Goal: Task Accomplishment & Management: Complete application form

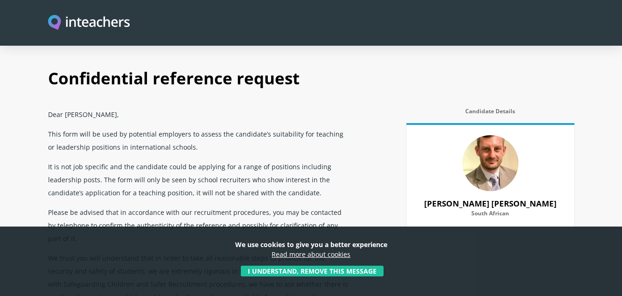
select select "2022"
select select "Yes"
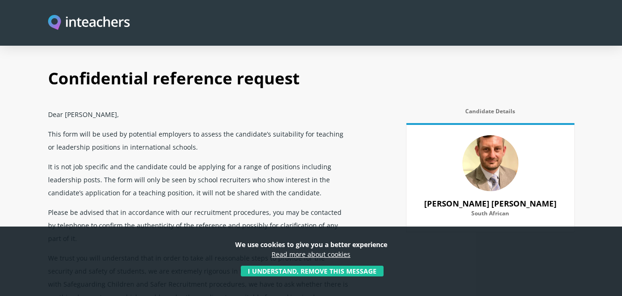
select select "Yes"
select select "No"
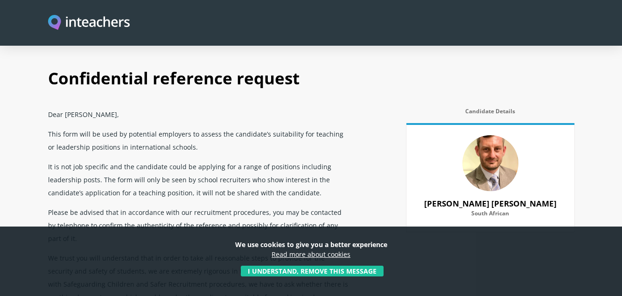
select select "Yes"
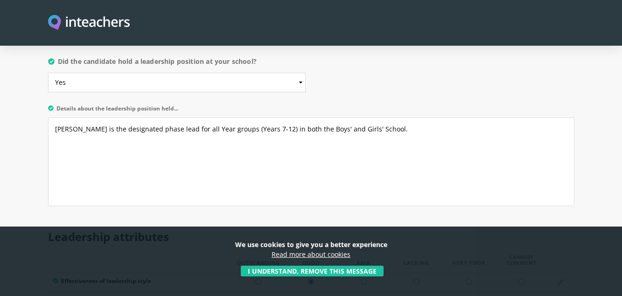
scroll to position [13, 0]
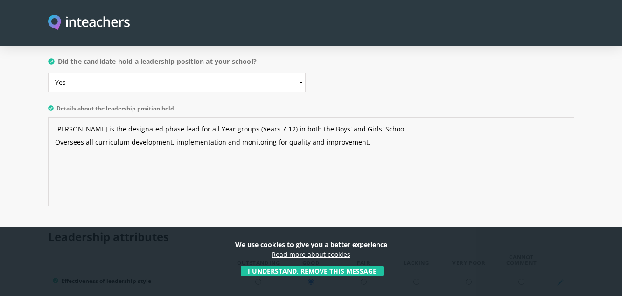
click at [393, 118] on textarea "[PERSON_NAME] is the designated phase lead for all Year groups (Years 7-12) in …" at bounding box center [311, 162] width 526 height 89
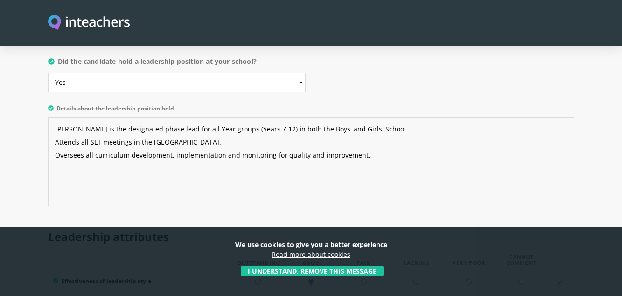
click at [365, 130] on textarea "[PERSON_NAME] is the designated phase lead for all Year groups (Years 7-12) in …" at bounding box center [311, 162] width 526 height 89
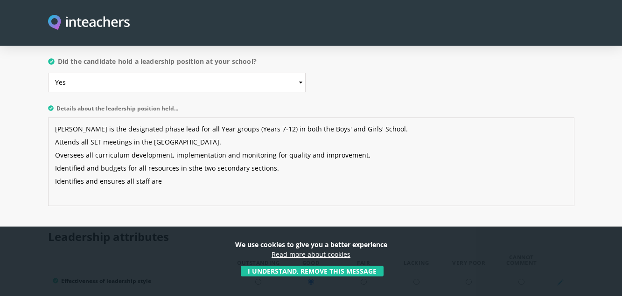
click at [186, 143] on textarea "[PERSON_NAME] is the designated phase lead for all Year groups (Years 7-12) in …" at bounding box center [311, 162] width 526 height 89
click at [368, 130] on textarea "[PERSON_NAME] is the designated phase lead for all Year groups (Years 7-12) in …" at bounding box center [311, 162] width 526 height 89
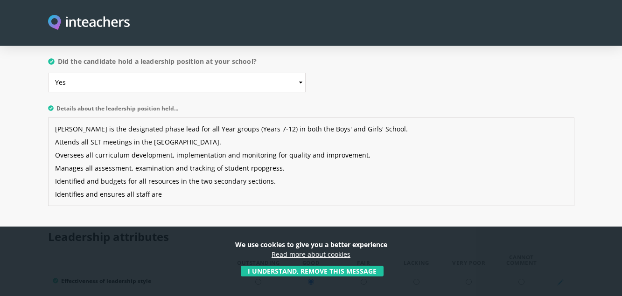
click at [257, 144] on textarea "[PERSON_NAME] is the designated phase lead for all Year groups (Years 7-12) in …" at bounding box center [311, 162] width 526 height 89
click at [246, 143] on textarea "[PERSON_NAME] is the designated phase lead for all Year groups (Years 7-12) in …" at bounding box center [311, 162] width 526 height 89
click at [288, 144] on textarea "[PERSON_NAME] is the designated phase lead for all Year groups (Years 7-12) in …" at bounding box center [311, 162] width 526 height 89
click at [172, 169] on textarea "[PERSON_NAME] is the designated phase lead for all Year groups (Years 7-12) in …" at bounding box center [311, 162] width 526 height 89
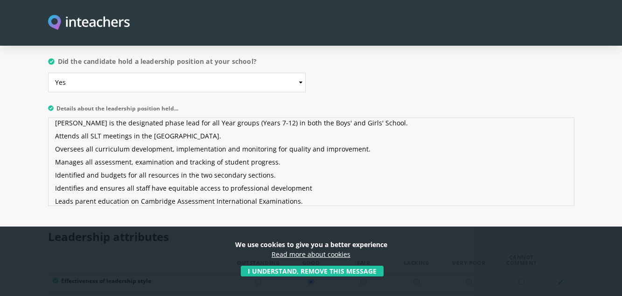
scroll to position [19, 0]
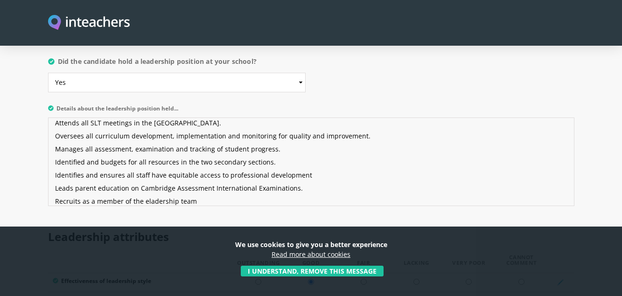
click at [147, 176] on textarea "[PERSON_NAME] is the designated phase lead for all Year groups (Years 7-12) in …" at bounding box center [311, 162] width 526 height 89
click at [82, 177] on textarea "[PERSON_NAME] is the designated phase lead for all Year groups (Years 7-12) in …" at bounding box center [311, 162] width 526 height 89
click at [232, 173] on textarea "[PERSON_NAME] is the designated phase lead for all Year groups (Years 7-12) in …" at bounding box center [311, 162] width 526 height 89
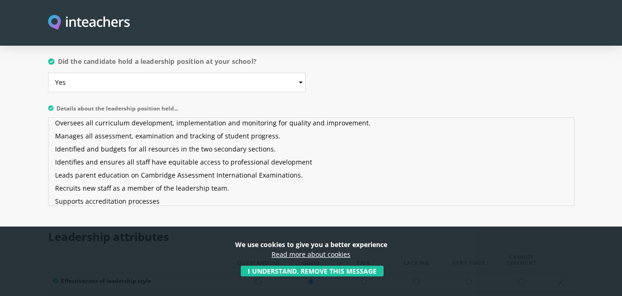
click at [59, 176] on textarea "[PERSON_NAME] is the designated phase lead for all Year groups (Years 7-12) in …" at bounding box center [311, 162] width 526 height 89
click at [116, 175] on textarea "[PERSON_NAME] is the designated phase lead for all Year groups (Years 7-12) in …" at bounding box center [311, 162] width 526 height 89
click at [225, 174] on textarea "[PERSON_NAME] is the designated phase lead for all Year groups (Years 7-12) in …" at bounding box center [311, 162] width 526 height 89
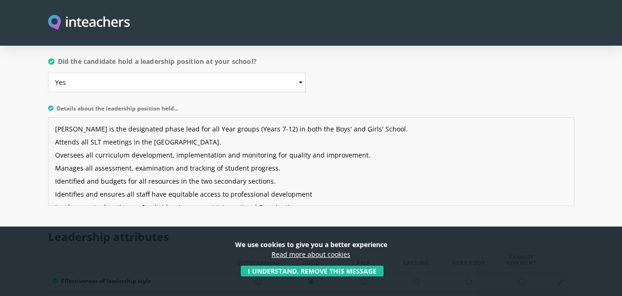
click at [195, 119] on textarea "[PERSON_NAME] is the designated phase lead for all Year groups (Years 7-12) in …" at bounding box center [311, 162] width 526 height 89
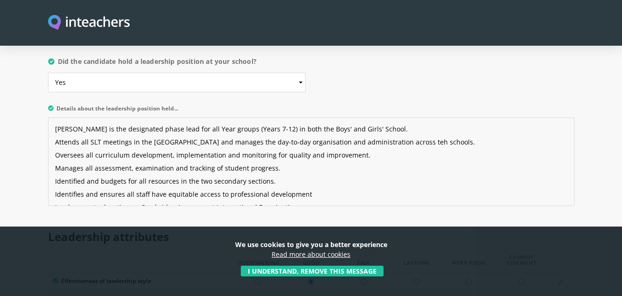
click at [406, 118] on textarea "[PERSON_NAME] is the designated phase lead for all Year groups (Years 7-12) in …" at bounding box center [311, 162] width 526 height 89
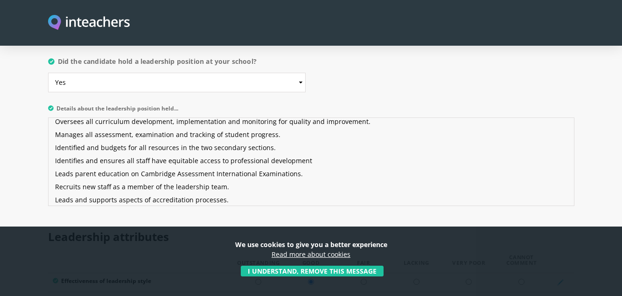
scroll to position [52, 0]
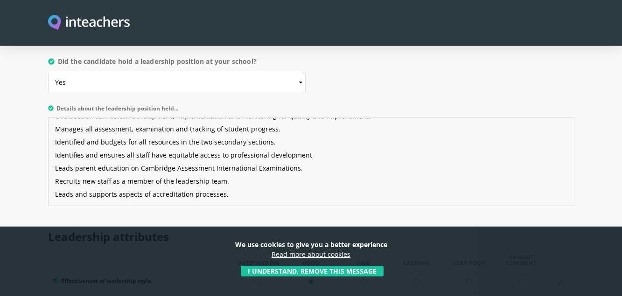
click at [229, 155] on textarea "[PERSON_NAME] is the designated phase lead for all Year groups (Years 7-12) in …" at bounding box center [311, 162] width 526 height 89
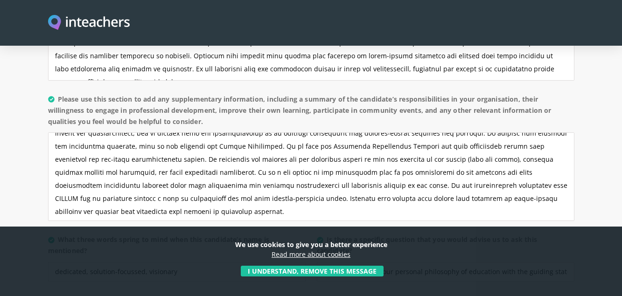
scroll to position [39, 0]
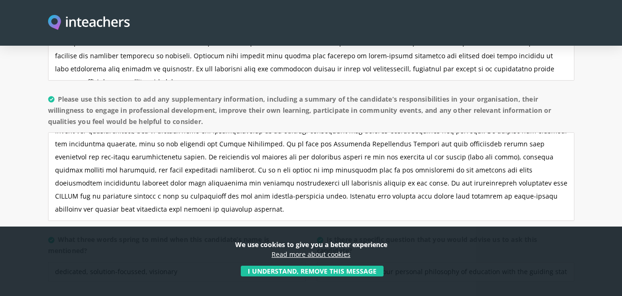
type textarea "[PERSON_NAME] is the designated phase lead for all Year groups (Years 7-12) in …"
click at [165, 187] on textarea "Please use this section to add any supplementary information, including a summa…" at bounding box center [311, 177] width 526 height 89
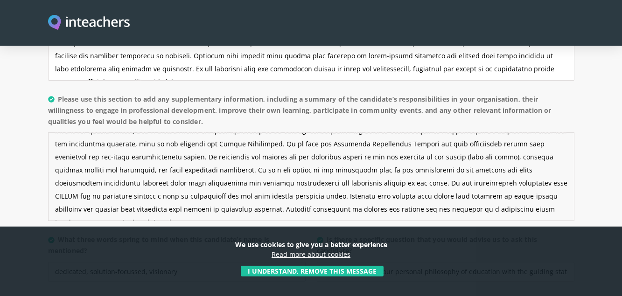
click at [473, 184] on textarea "Please use this section to add any supplementary information, including a summa…" at bounding box center [311, 177] width 526 height 89
click at [518, 182] on textarea "Please use this section to add any supplementary information, including a summa…" at bounding box center [311, 177] width 526 height 89
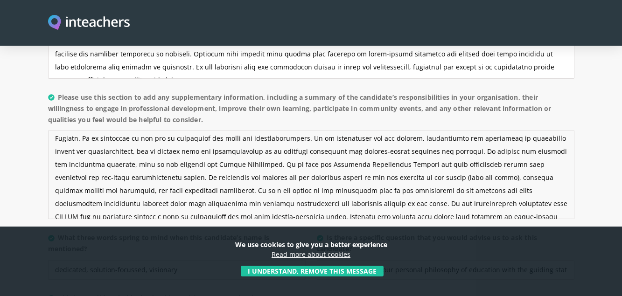
scroll to position [0, 0]
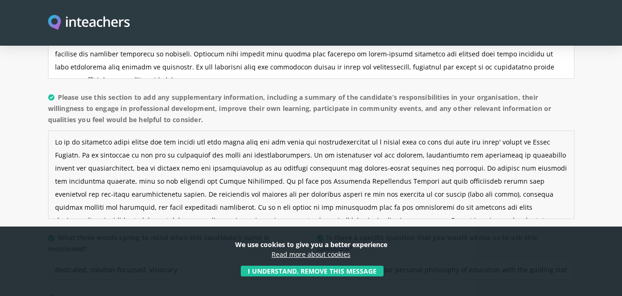
click at [297, 131] on textarea "Please use this section to add any supplementary information, including a summa…" at bounding box center [311, 175] width 526 height 89
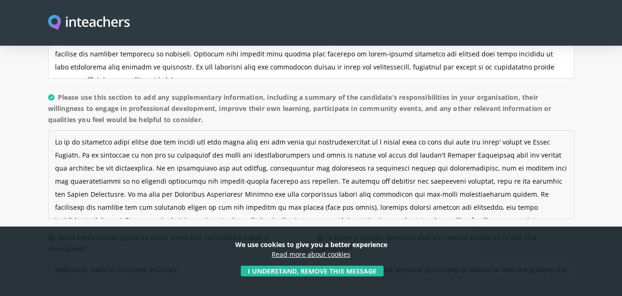
click at [524, 132] on textarea "Please use this section to add any supplementary information, including a summa…" at bounding box center [311, 175] width 526 height 89
click at [427, 131] on textarea "Please use this section to add any supplementary information, including a summa…" at bounding box center [311, 175] width 526 height 89
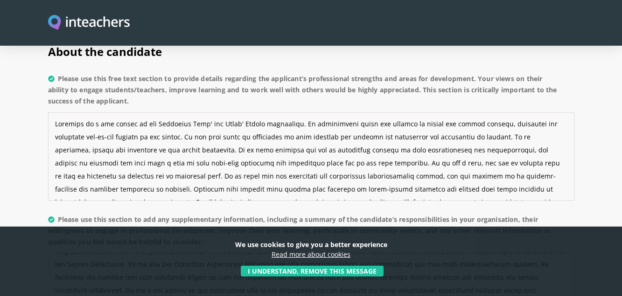
scroll to position [13, 0]
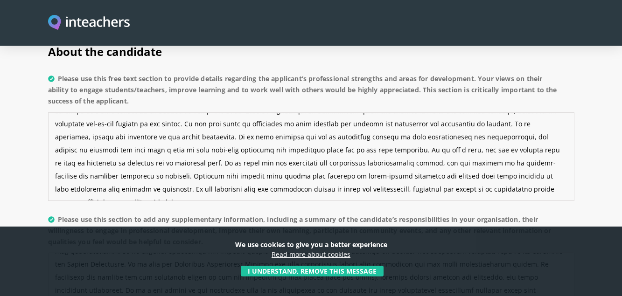
drag, startPoint x: 54, startPoint y: 98, endPoint x: 311, endPoint y: 193, distance: 274.0
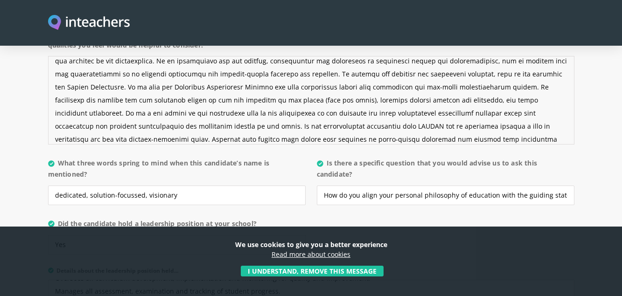
scroll to position [12, 0]
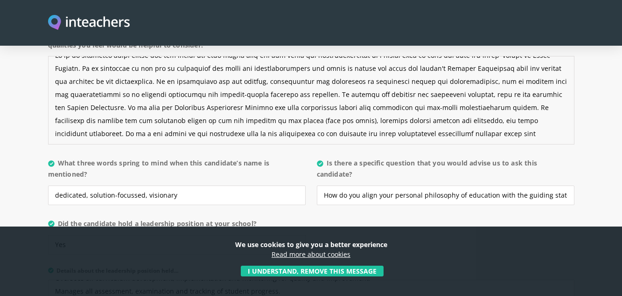
click at [98, 56] on textarea "Please use this section to add any supplementary information, including a summa…" at bounding box center [311, 100] width 526 height 89
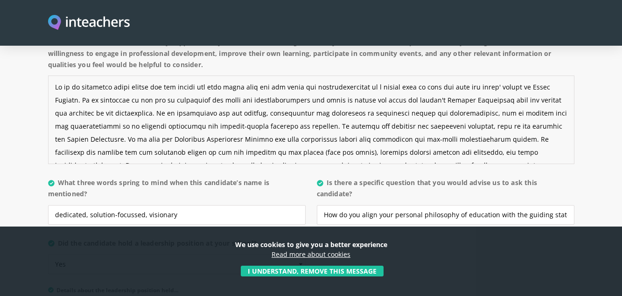
scroll to position [52, 0]
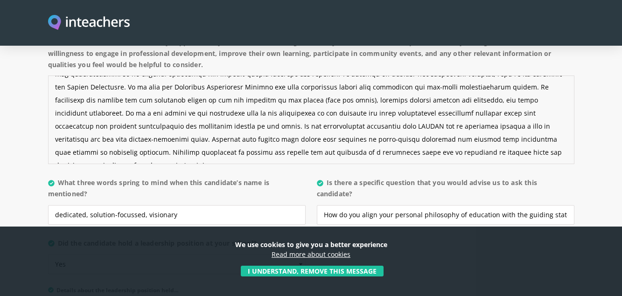
drag, startPoint x: 56, startPoint y: 63, endPoint x: 186, endPoint y: 145, distance: 153.9
click at [186, 145] on p "Please use this section to add any supplementary information, including a summa…" at bounding box center [311, 103] width 526 height 141
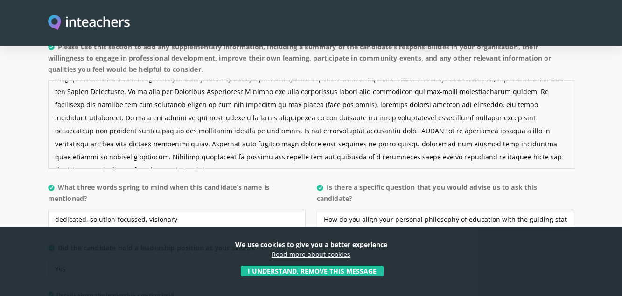
scroll to position [878, 0]
click at [361, 85] on textarea "Please use this section to add any supplementary information, including a summa…" at bounding box center [311, 126] width 526 height 89
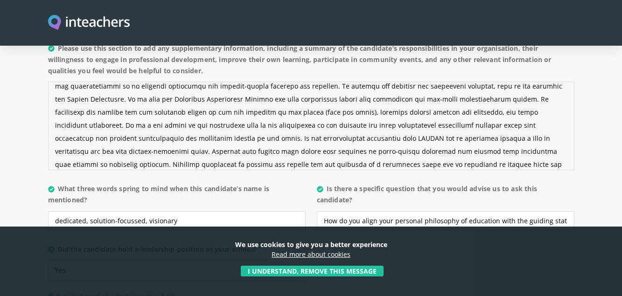
scroll to position [37, 0]
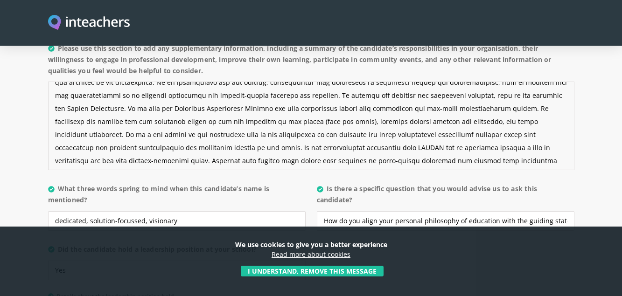
click at [246, 97] on textarea "Please use this section to add any supplementary information, including a summa…" at bounding box center [311, 126] width 526 height 89
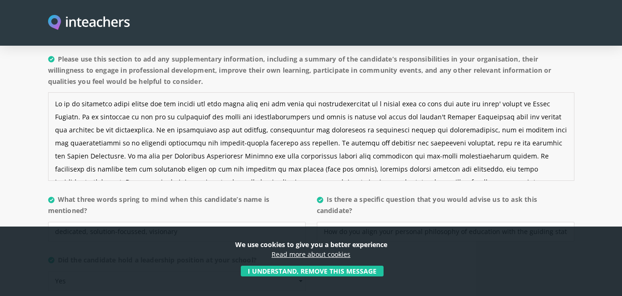
scroll to position [867, 0]
click at [464, 93] on textarea "Please use this section to add any supplementary information, including a summa…" at bounding box center [311, 137] width 526 height 89
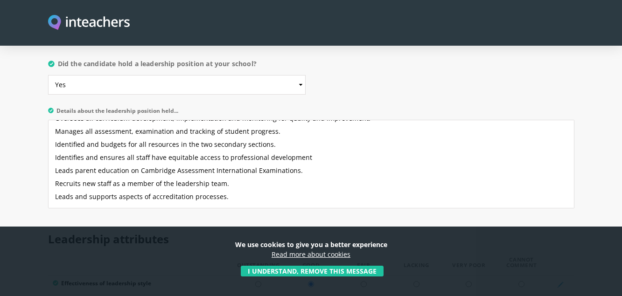
scroll to position [1101, 0]
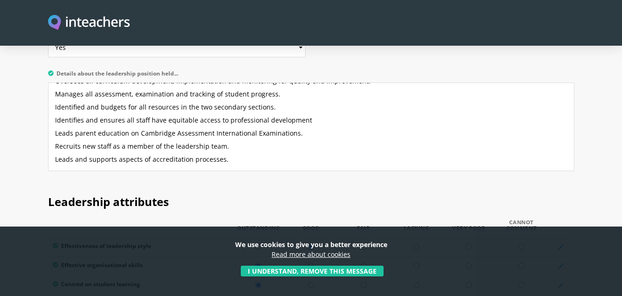
type textarea "He is an excellent phase leader who has worked for many years with all the role…"
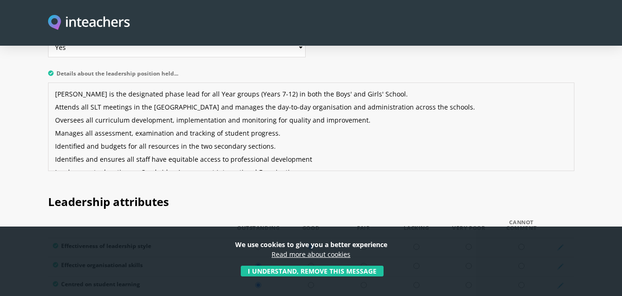
drag, startPoint x: 231, startPoint y: 126, endPoint x: 42, endPoint y: 47, distance: 205.2
click at [309, 134] on textarea "[PERSON_NAME] is the designated phase lead for all Year groups (Years 7-12) in …" at bounding box center [311, 127] width 526 height 89
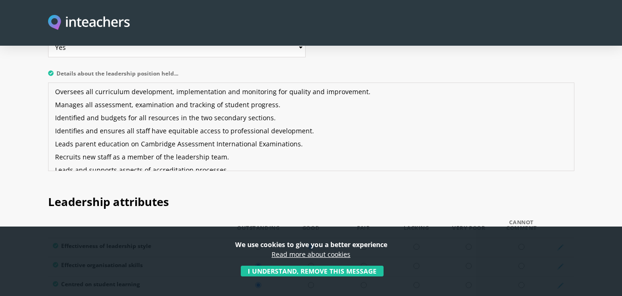
scroll to position [52, 0]
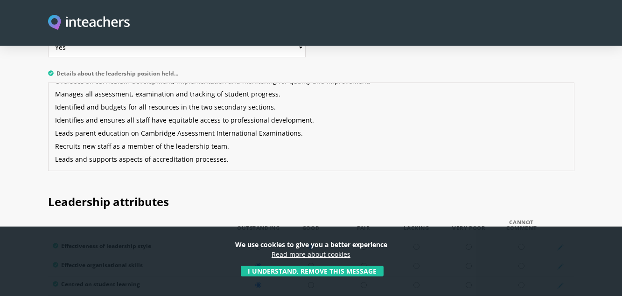
drag, startPoint x: 237, startPoint y: 135, endPoint x: 53, endPoint y: 90, distance: 189.4
click at [53, 90] on textarea "[PERSON_NAME] is the designated phase lead for all Year groups (Years 7-12) in …" at bounding box center [311, 127] width 526 height 89
type textarea "[PERSON_NAME] is the designated phase lead for all Year groups (Years 7-12) in …"
click at [319, 119] on textarea "[PERSON_NAME] is the designated phase lead for all Year groups (Years 7-12) in …" at bounding box center [311, 127] width 526 height 89
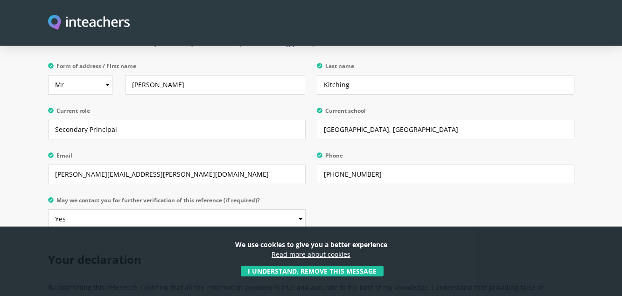
scroll to position [2394, 0]
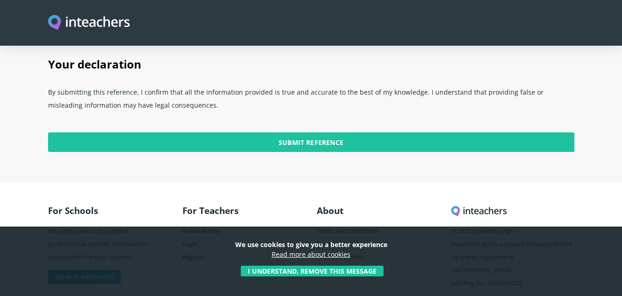
click at [319, 133] on input "Submit Reference" at bounding box center [311, 143] width 526 height 20
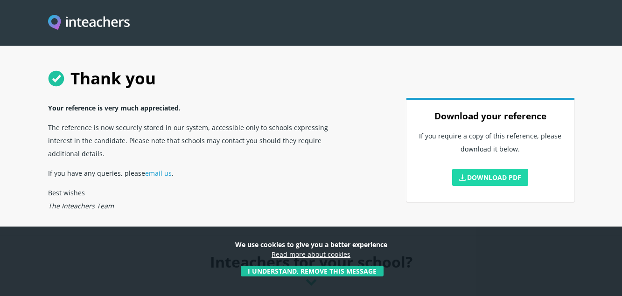
click at [479, 177] on link "Download PDF" at bounding box center [490, 177] width 77 height 17
